Goal: Information Seeking & Learning: Learn about a topic

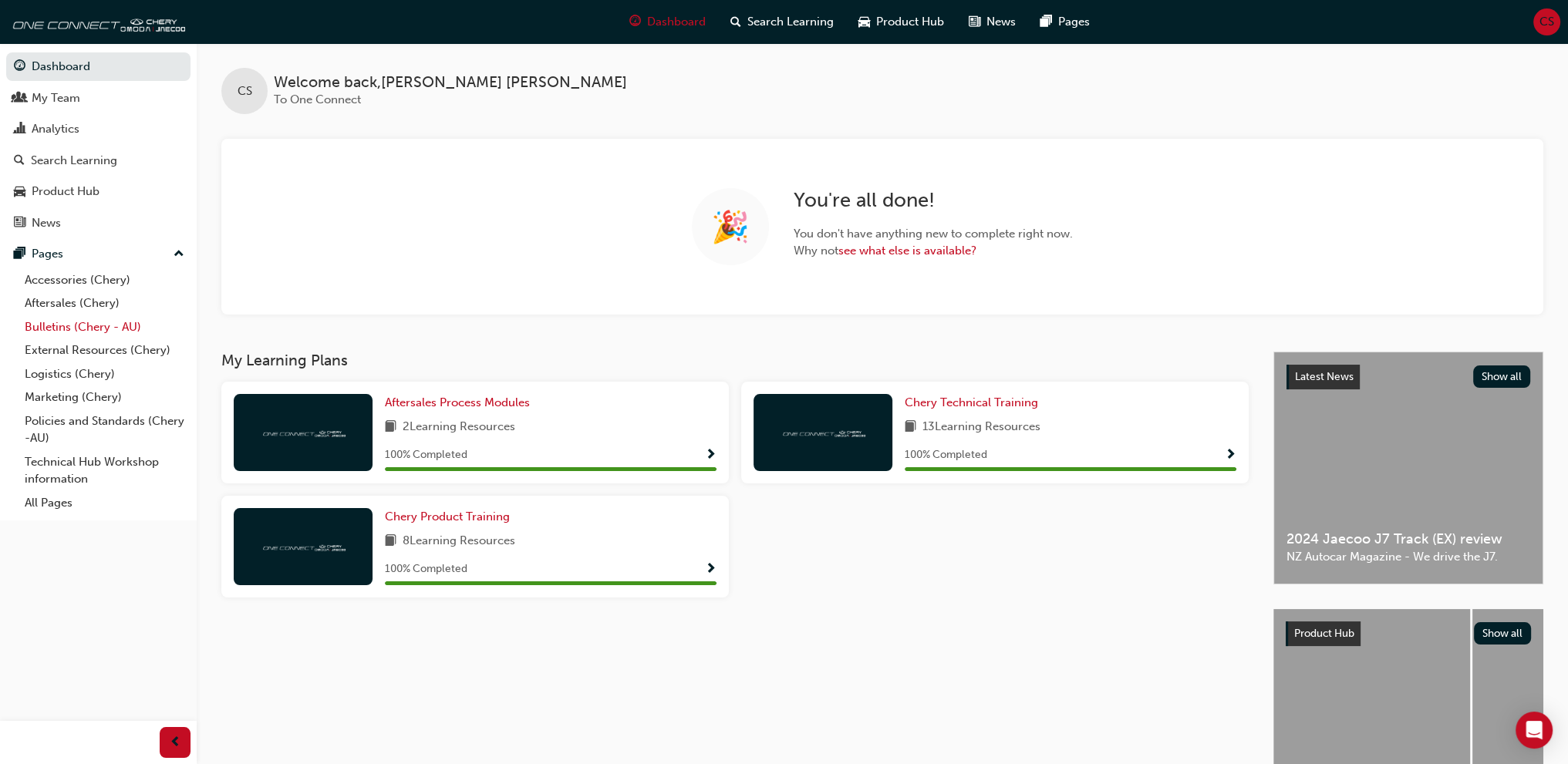
click at [89, 325] on link "Bulletins (Chery - AU)" at bounding box center [104, 327] width 172 height 24
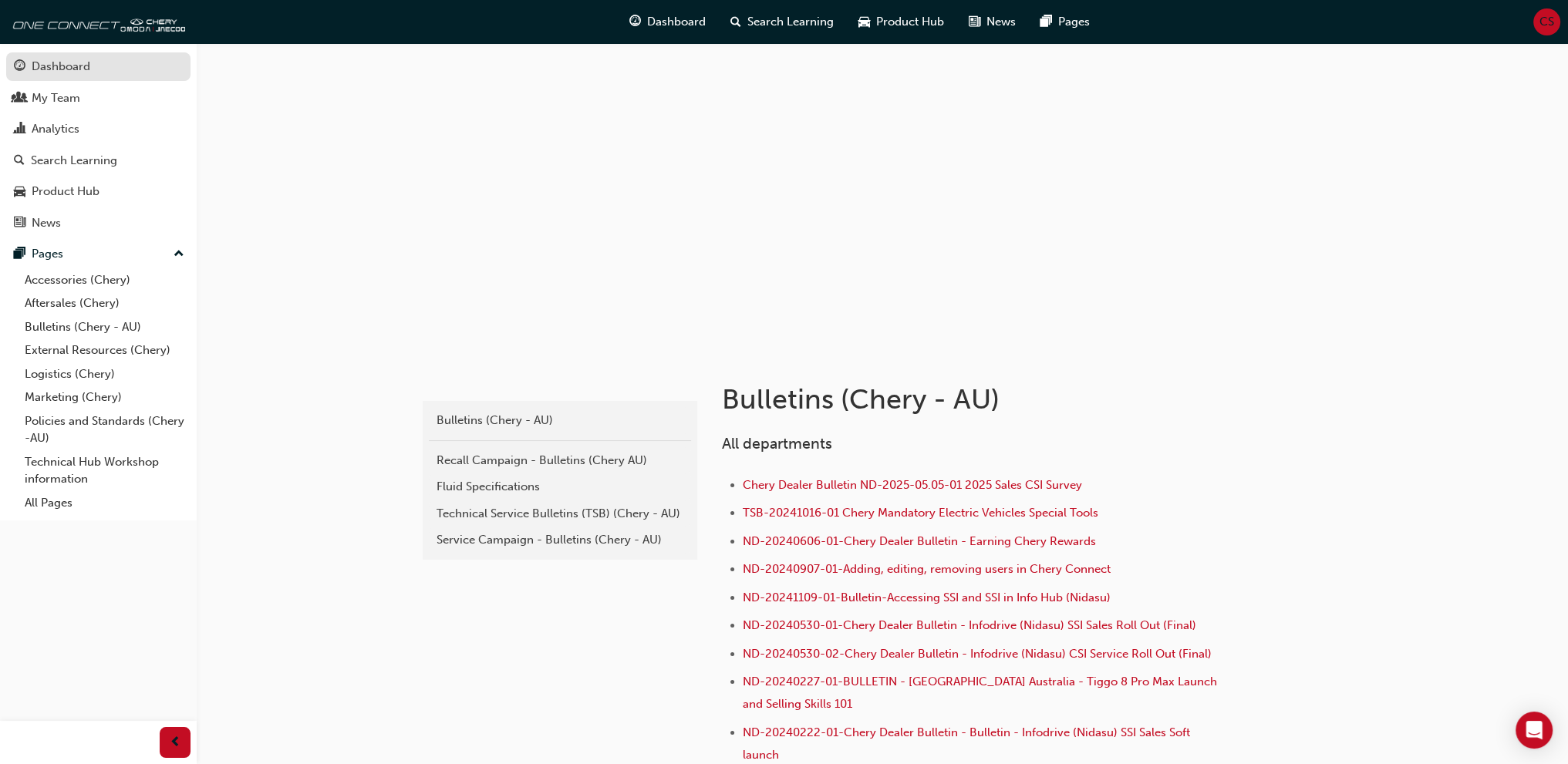
click at [81, 60] on div "Dashboard" at bounding box center [60, 66] width 59 height 17
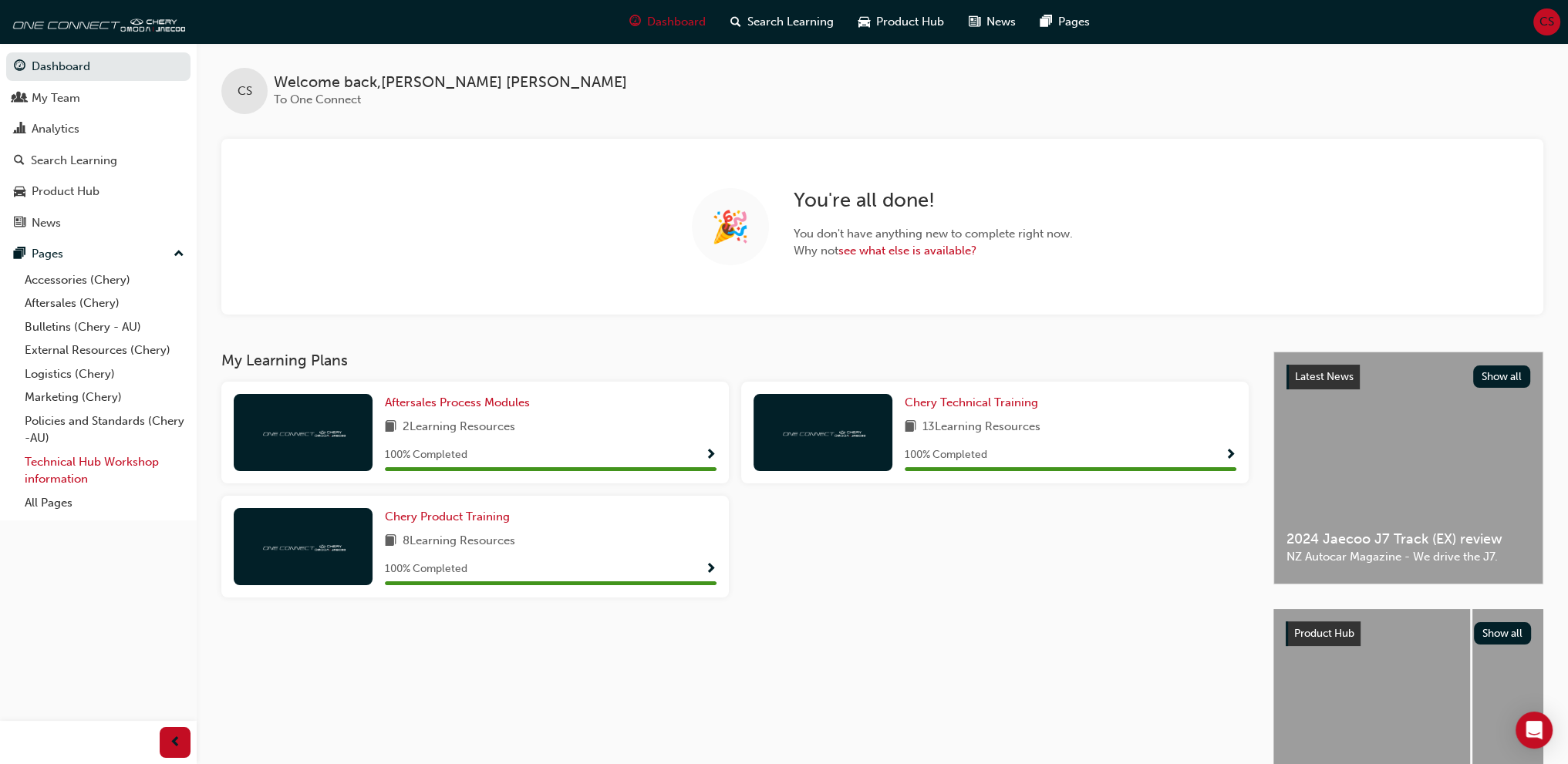
click at [95, 462] on link "Technical Hub Workshop information" at bounding box center [104, 471] width 172 height 41
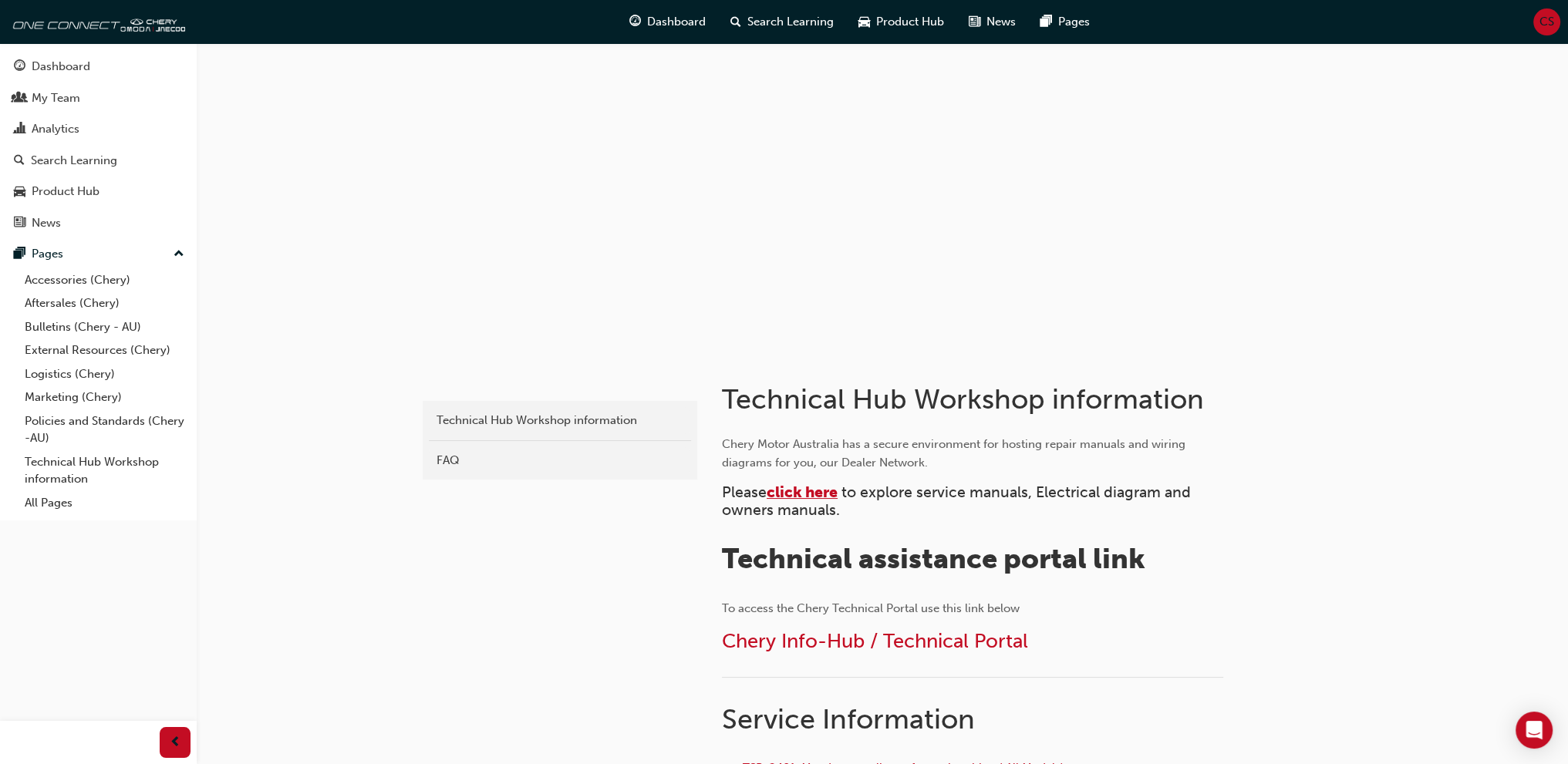
click at [806, 495] on span "click here" at bounding box center [802, 492] width 71 height 17
click at [806, 494] on span "click here" at bounding box center [802, 492] width 71 height 17
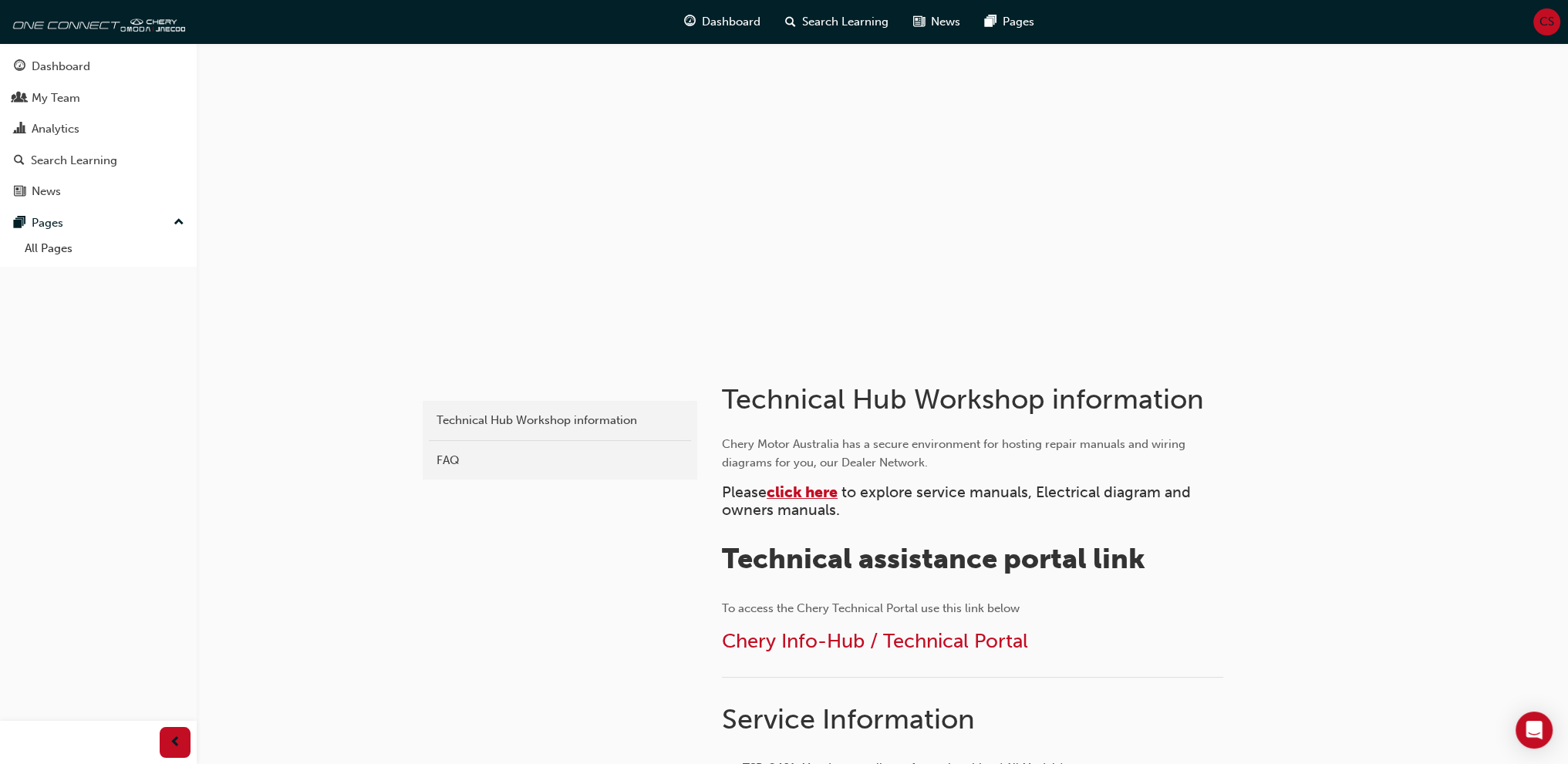
click at [785, 491] on span "click here" at bounding box center [802, 492] width 71 height 17
